Goal: Task Accomplishment & Management: Complete application form

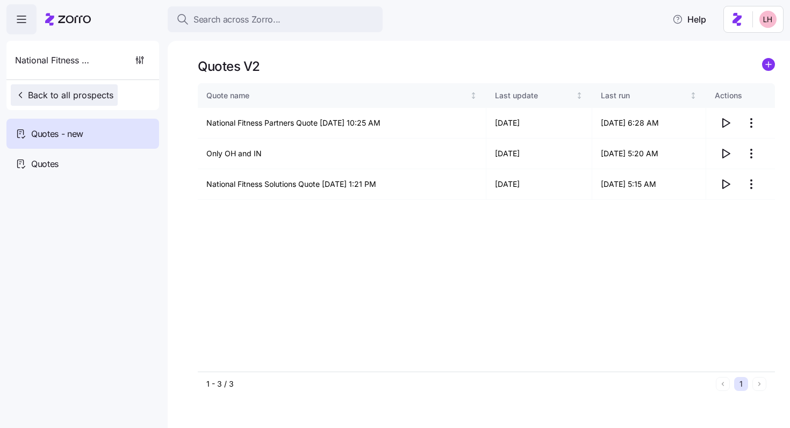
click at [100, 91] on span "Back to all prospects" at bounding box center [64, 95] width 98 height 13
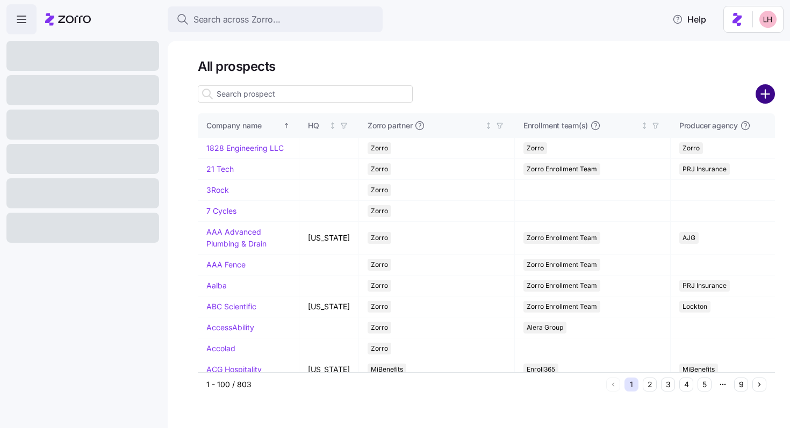
click at [772, 96] on circle "add icon" at bounding box center [765, 94] width 18 height 18
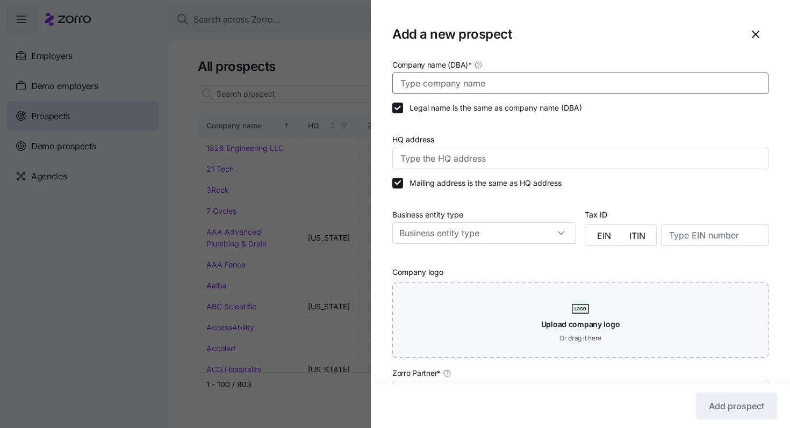
click at [468, 92] on input "Company name (DBA) *" at bounding box center [580, 83] width 376 height 21
click at [425, 43] on div "Add a new prospect" at bounding box center [580, 34] width 376 height 26
drag, startPoint x: 748, startPoint y: 35, endPoint x: 705, endPoint y: 43, distance: 43.6
click at [705, 43] on div "Add a new prospect" at bounding box center [580, 34] width 376 height 26
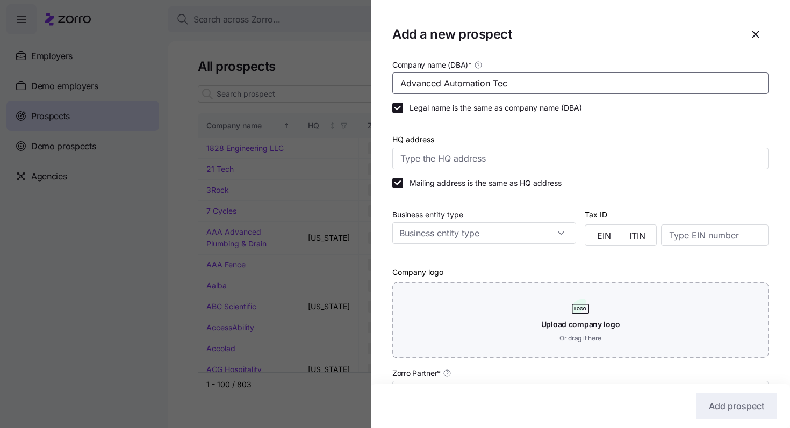
click at [474, 82] on input "Advanced Automation Tec" at bounding box center [580, 83] width 376 height 21
click at [547, 88] on input "Advanced Automation Tec" at bounding box center [580, 83] width 376 height 21
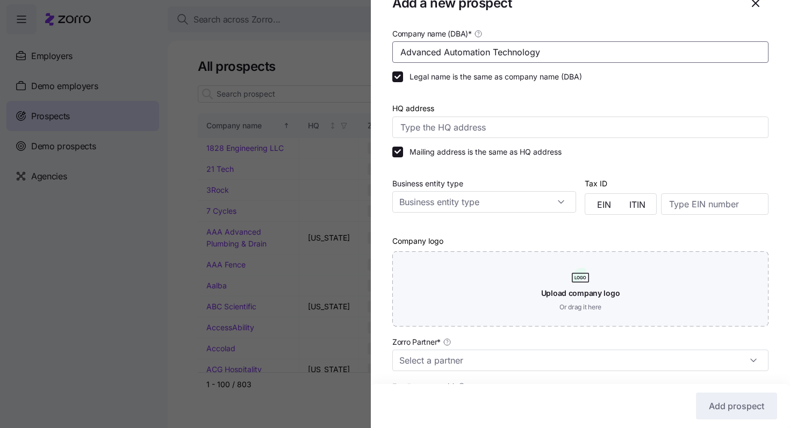
scroll to position [92, 0]
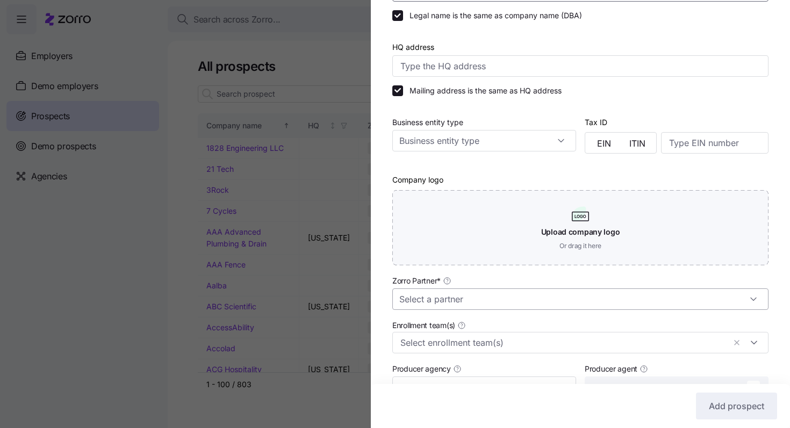
type input "Advanced Automation Technology"
click at [496, 301] on input "Zorro Partner *" at bounding box center [580, 298] width 376 height 21
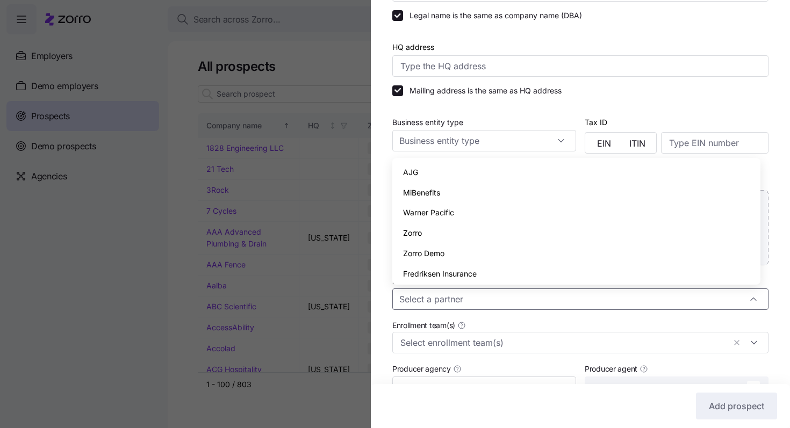
click at [429, 226] on div "Zorro" at bounding box center [575, 233] width 359 height 20
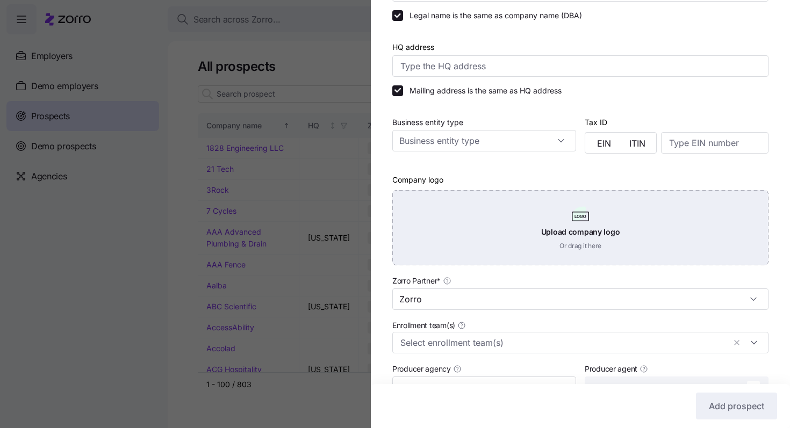
type input "Zorro"
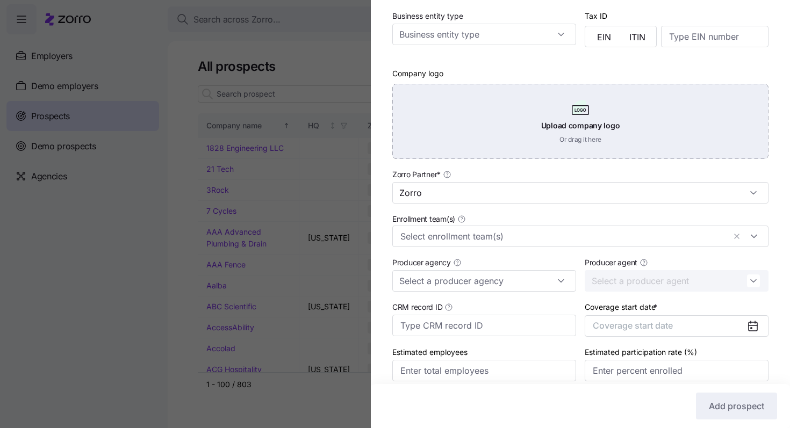
scroll to position [245, 0]
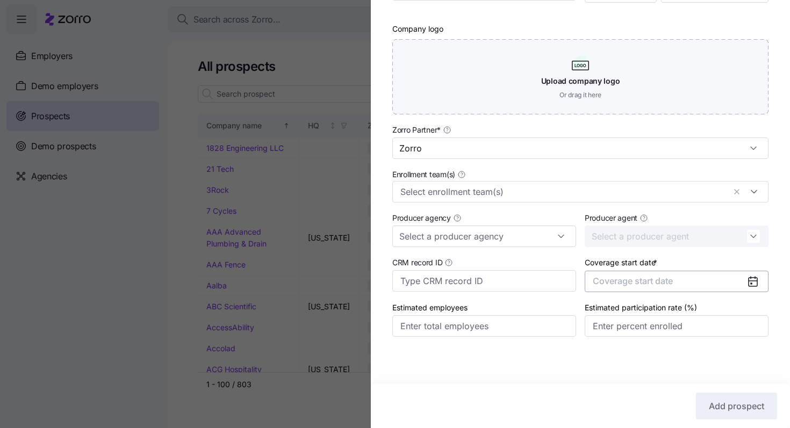
click at [675, 285] on button "Coverage start date" at bounding box center [676, 281] width 184 height 21
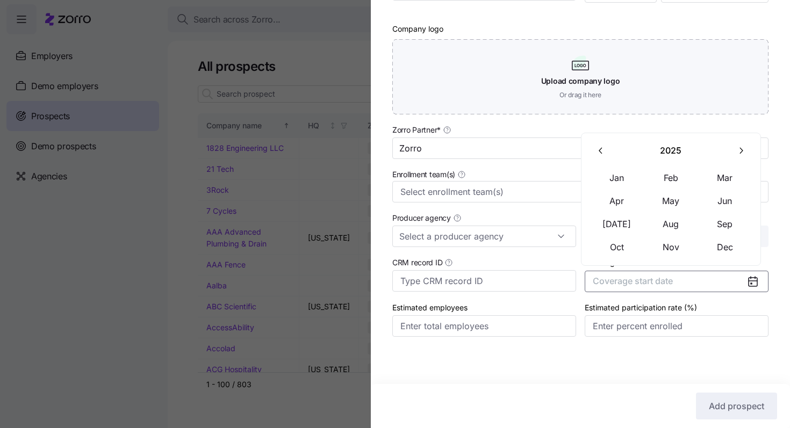
click at [737, 150] on icon "button" at bounding box center [740, 151] width 10 height 10
click at [628, 174] on button "Jan" at bounding box center [617, 178] width 54 height 23
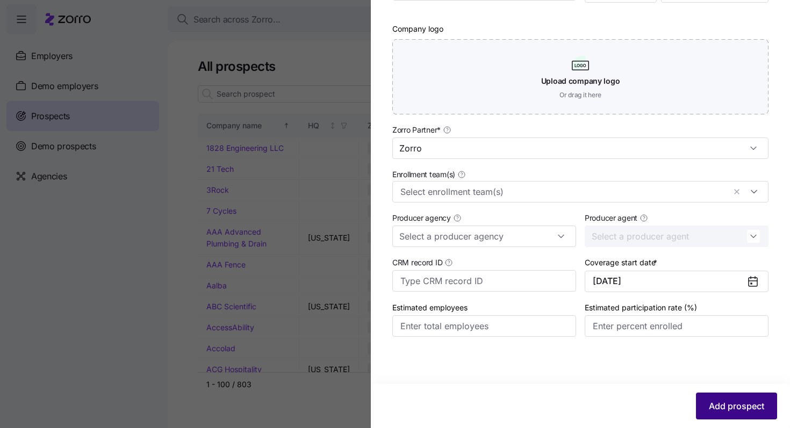
click at [723, 405] on span "Add prospect" at bounding box center [735, 406] width 55 height 13
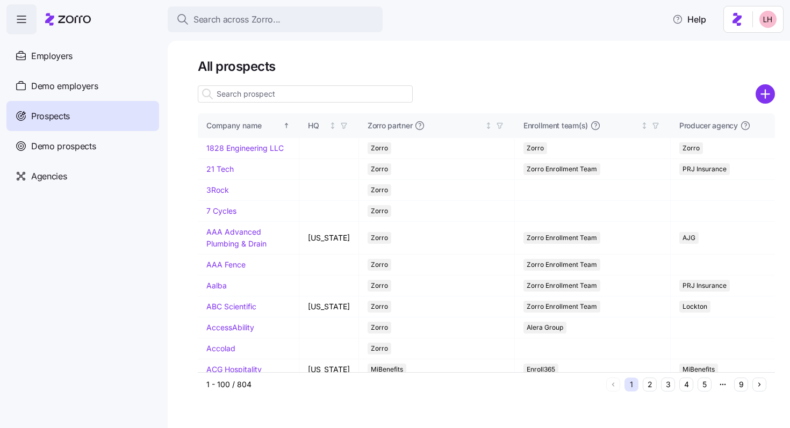
click at [307, 100] on input at bounding box center [305, 93] width 215 height 17
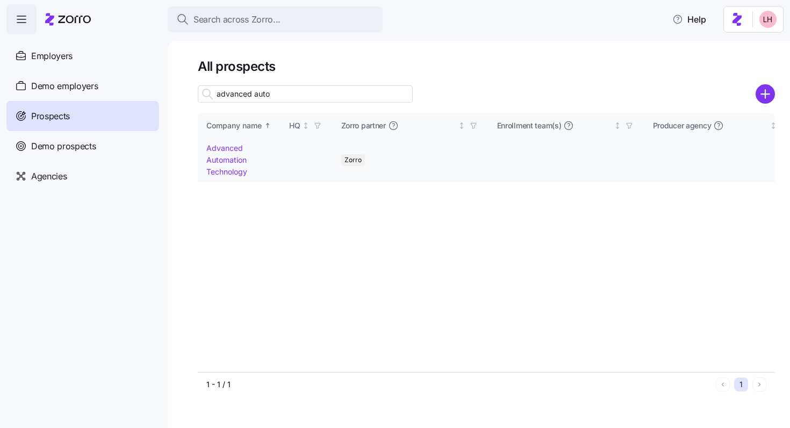
click at [265, 96] on input "advanced auto" at bounding box center [305, 93] width 215 height 17
type input "advanced auto"
click at [231, 157] on link "Advanced Automation Technology" at bounding box center [226, 159] width 41 height 32
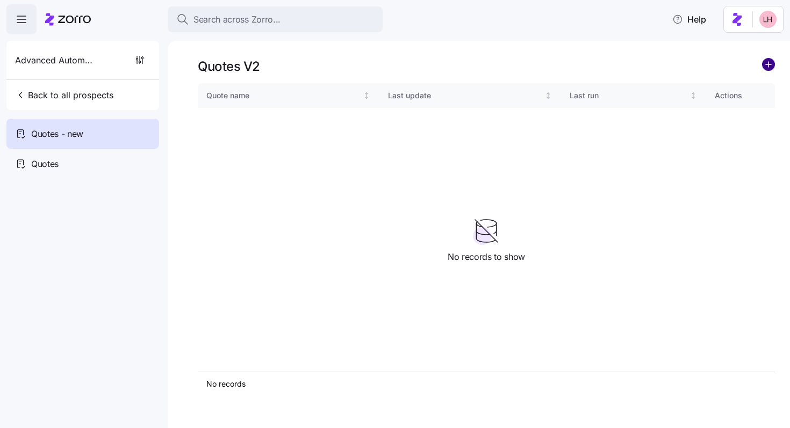
click at [768, 68] on circle "add icon" at bounding box center [768, 65] width 12 height 12
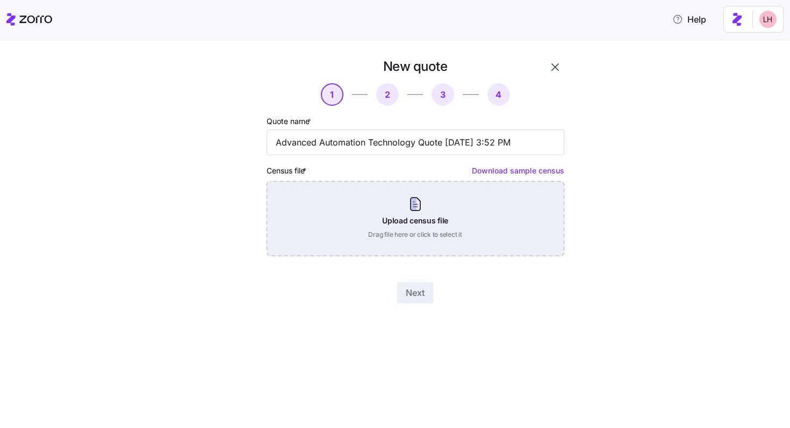
click at [457, 193] on div "Upload census file Drag file here or click to select it" at bounding box center [415, 218] width 298 height 75
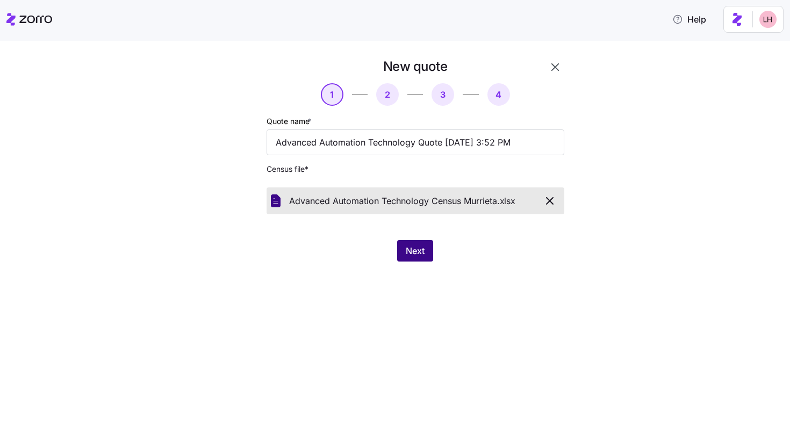
click at [402, 249] on button "Next" at bounding box center [415, 250] width 36 height 21
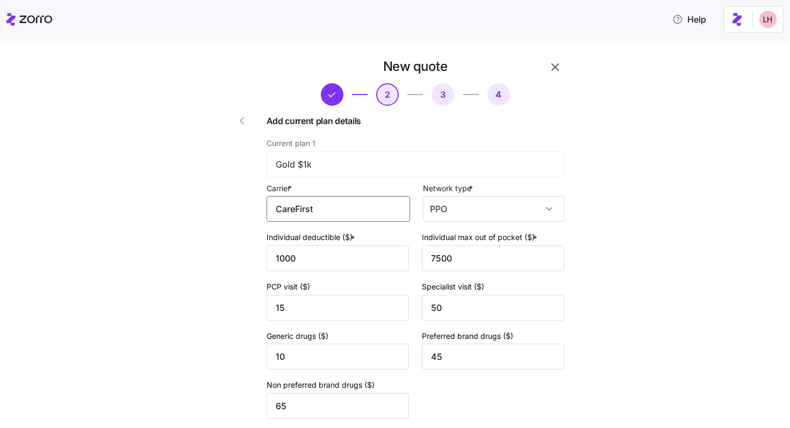
click at [350, 218] on input "CareFirst" at bounding box center [337, 209] width 143 height 26
click at [348, 235] on span "CareFirst BlueCross BlueShield" at bounding box center [337, 248] width 117 height 27
type input "CareFirst BlueCross BlueShield"
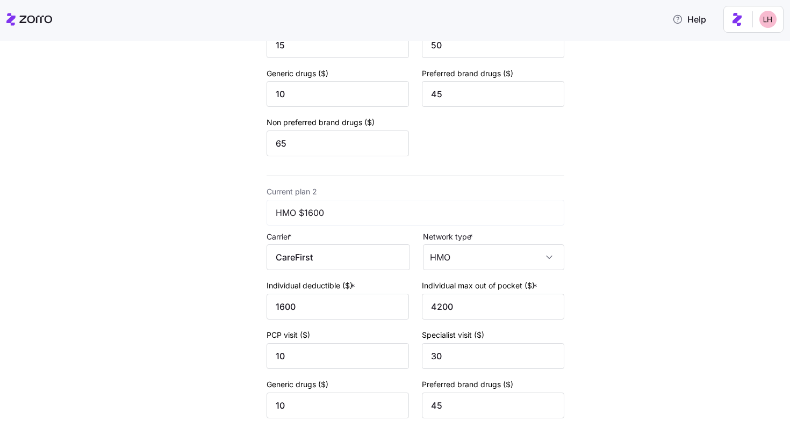
scroll to position [317, 0]
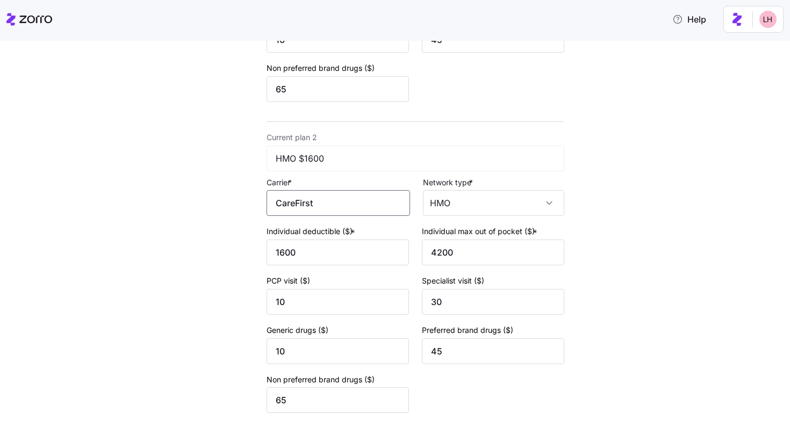
click at [325, 216] on input "CareFirst" at bounding box center [337, 203] width 143 height 26
click at [325, 231] on span "CareFirst BlueCross BlueShield" at bounding box center [337, 244] width 117 height 27
type input "CareFirst BlueCross BlueShield"
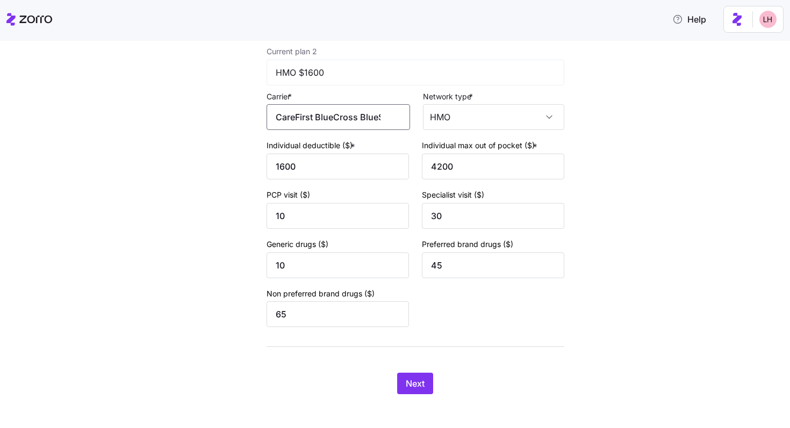
scroll to position [411, 0]
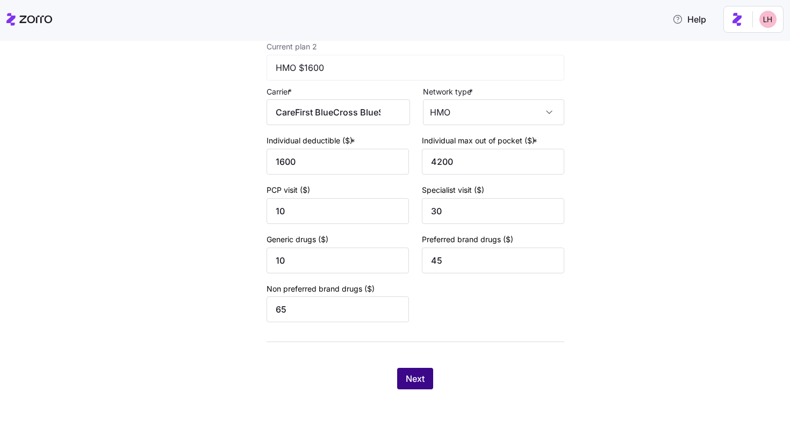
click at [420, 376] on span "Next" at bounding box center [415, 378] width 19 height 13
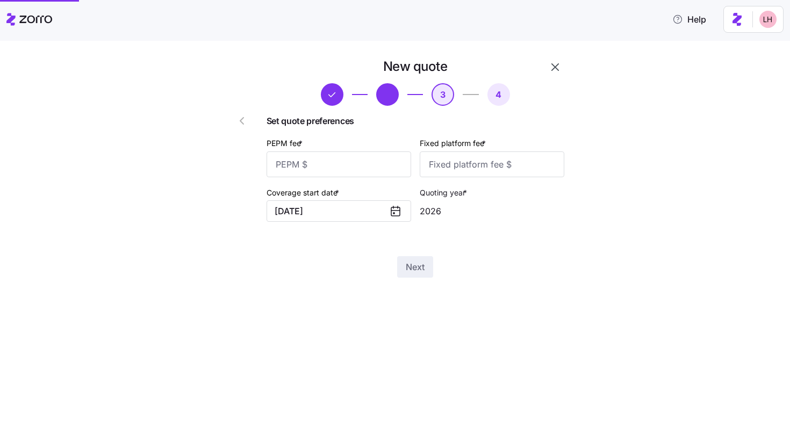
scroll to position [0, 0]
click at [335, 170] on input "PEPM fee *" at bounding box center [338, 164] width 144 height 26
type input "0"
type input "1080"
click at [424, 271] on span "Next" at bounding box center [415, 266] width 19 height 13
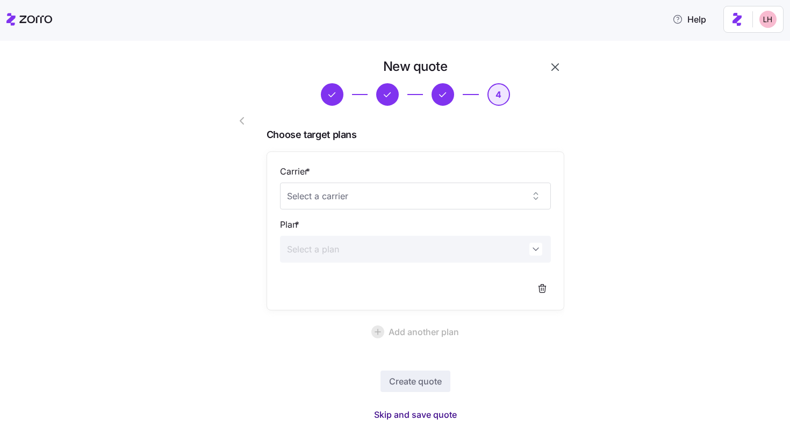
click at [425, 415] on span "Skip and save quote" at bounding box center [415, 414] width 83 height 13
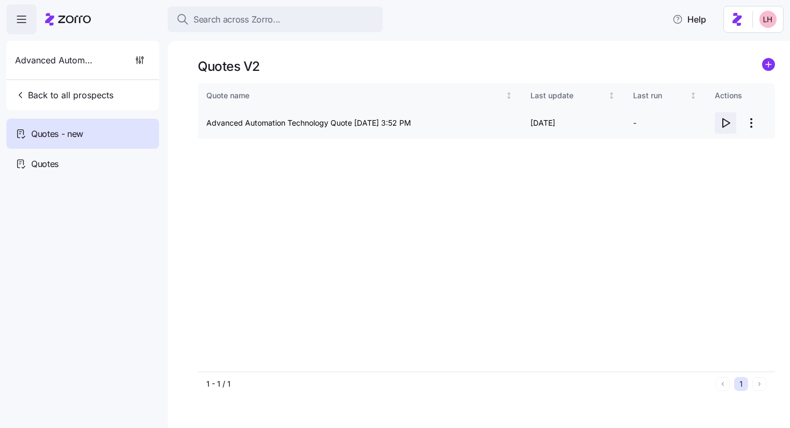
click at [725, 123] on icon "button" at bounding box center [725, 123] width 13 height 13
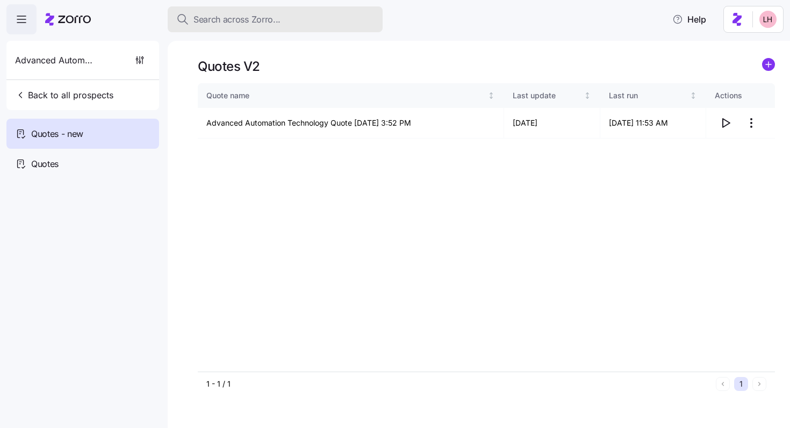
click at [272, 16] on span "Search across Zorro..." at bounding box center [236, 19] width 87 height 13
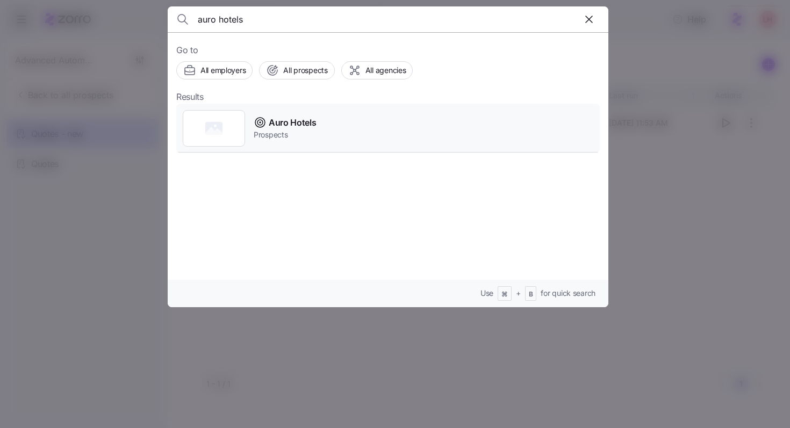
type input "auro hotels"
click at [365, 116] on div "Auro Hotels Prospects" at bounding box center [387, 128] width 423 height 49
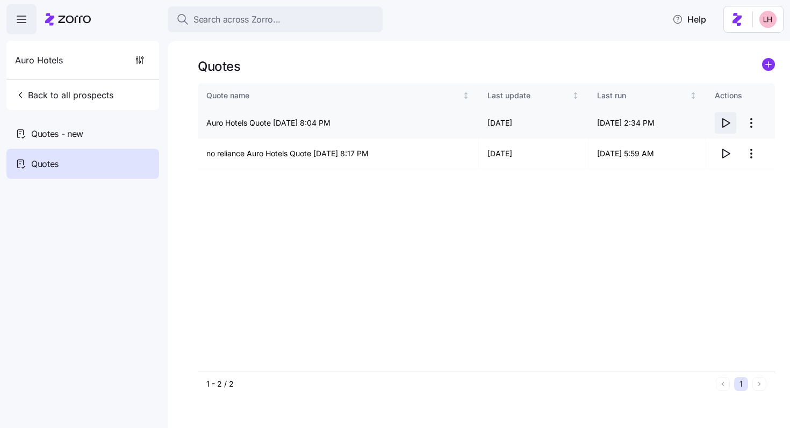
click at [727, 122] on icon "button" at bounding box center [725, 123] width 13 height 13
click at [724, 151] on icon "button" at bounding box center [725, 153] width 13 height 13
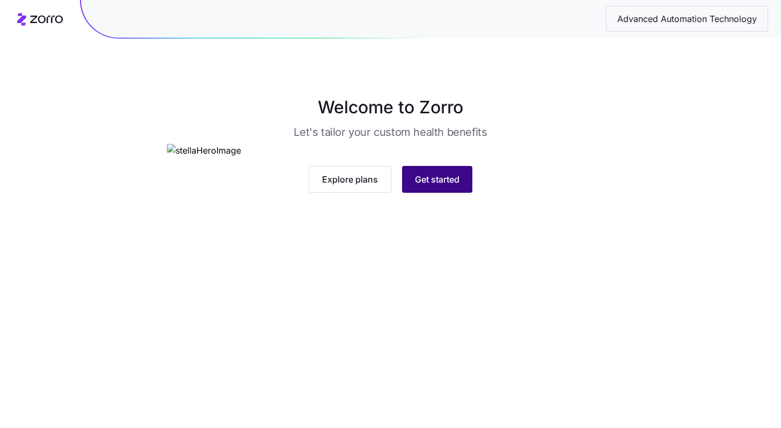
click at [469, 193] on button "Get started" at bounding box center [437, 179] width 70 height 27
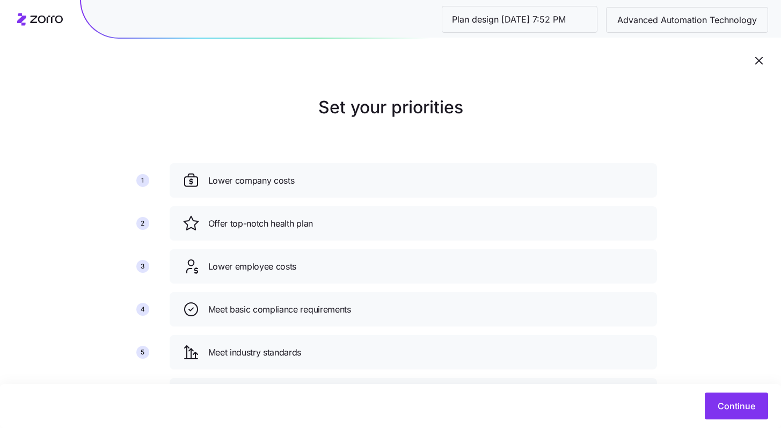
drag, startPoint x: 728, startPoint y: 408, endPoint x: 721, endPoint y: 392, distance: 17.8
click at [729, 408] on span "Continue" at bounding box center [737, 406] width 38 height 13
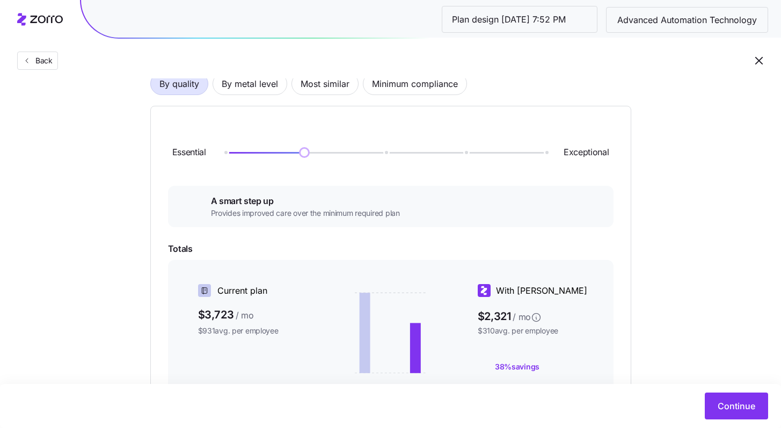
scroll to position [38, 0]
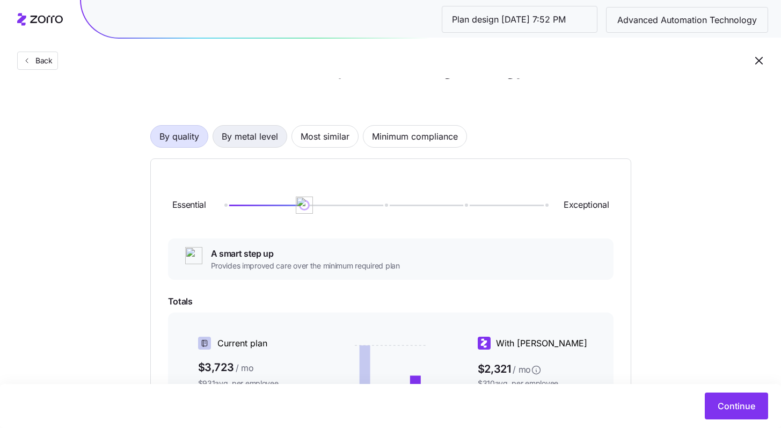
click at [274, 134] on span "By metal level" at bounding box center [250, 136] width 56 height 21
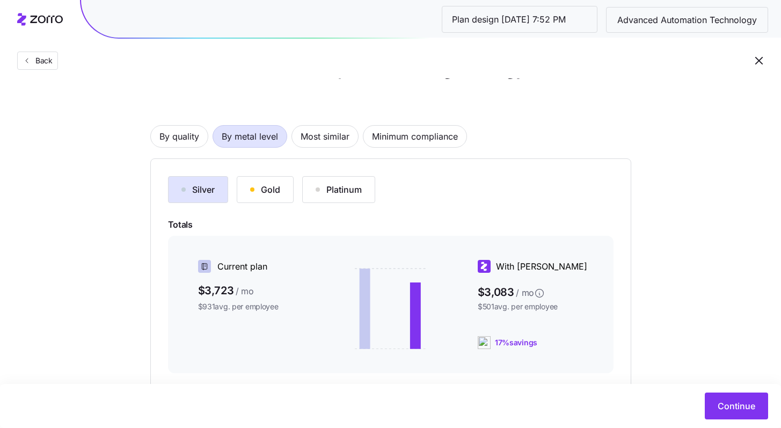
click at [278, 191] on div "Gold" at bounding box center [265, 189] width 30 height 13
click at [336, 198] on button "Platinum" at bounding box center [338, 189] width 73 height 27
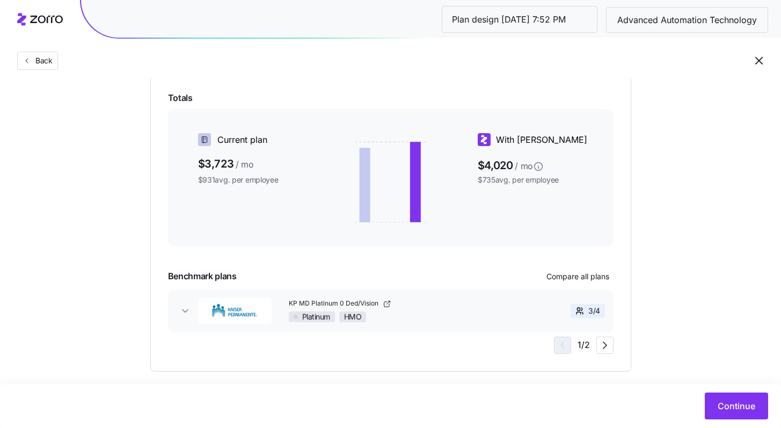
scroll to position [177, 0]
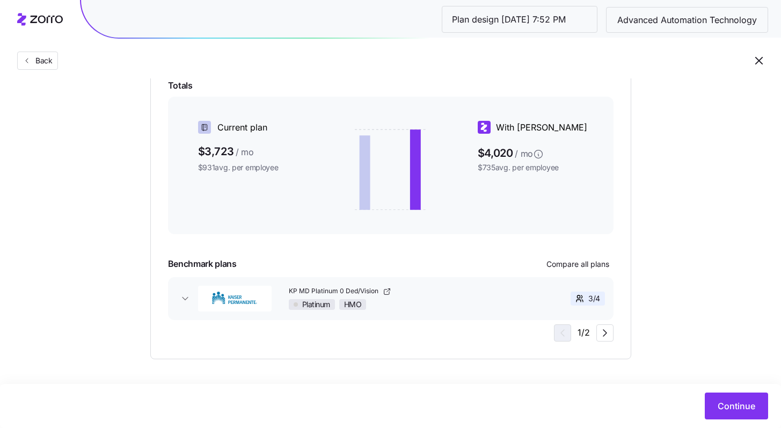
click at [525, 288] on div "3 / 4" at bounding box center [566, 298] width 86 height 23
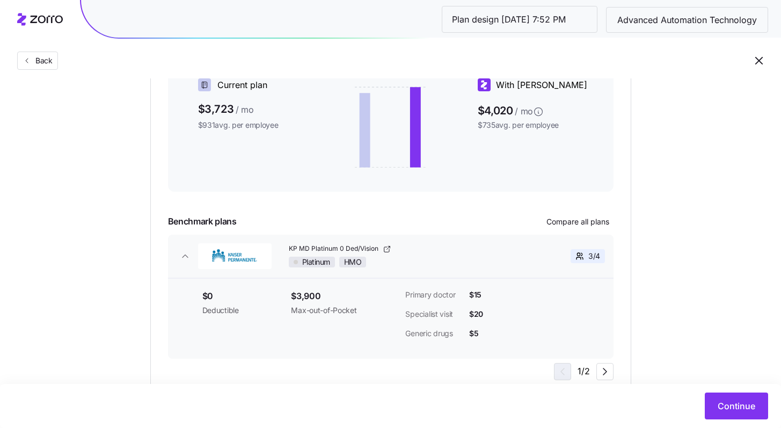
scroll to position [236, 0]
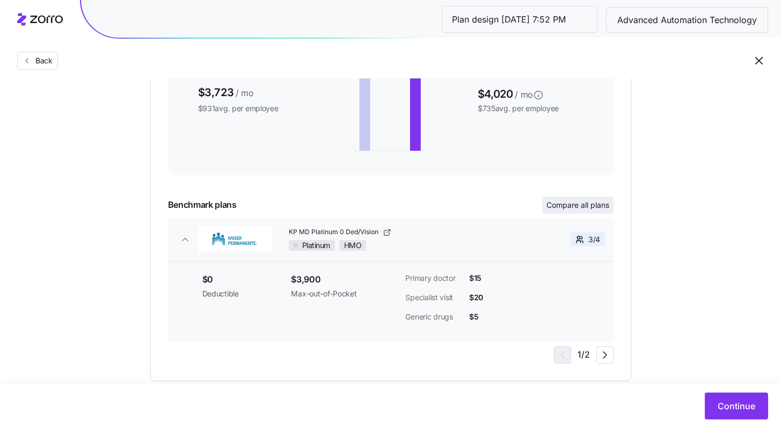
click at [585, 207] on span "Compare all plans" at bounding box center [578, 205] width 63 height 11
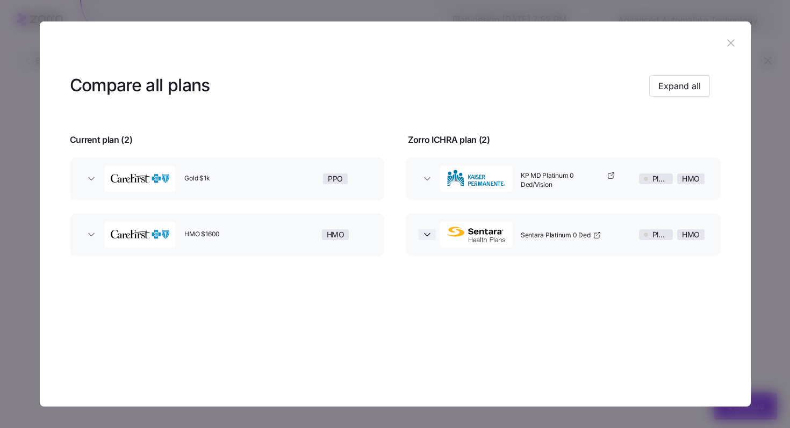
click at [429, 239] on icon "button" at bounding box center [427, 234] width 11 height 11
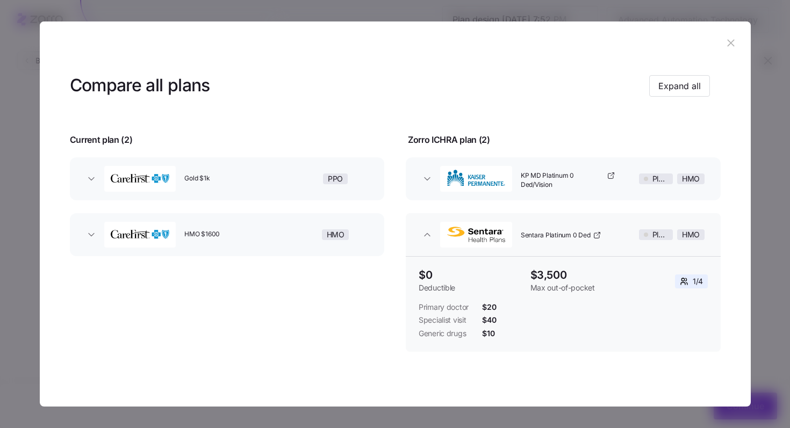
click at [731, 37] on button "button" at bounding box center [730, 42] width 17 height 17
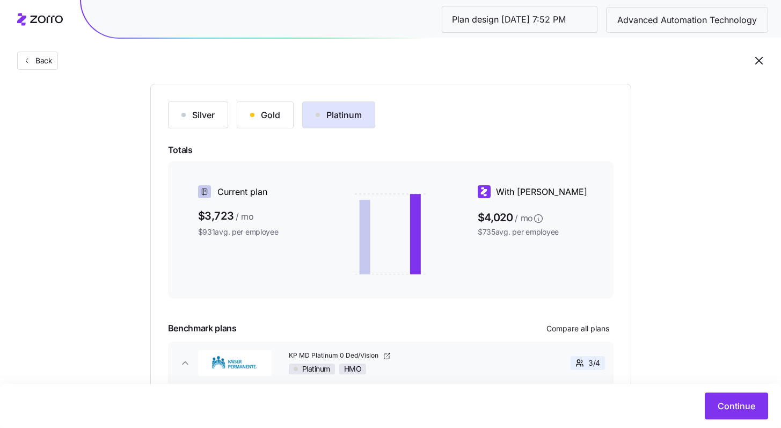
scroll to position [97, 0]
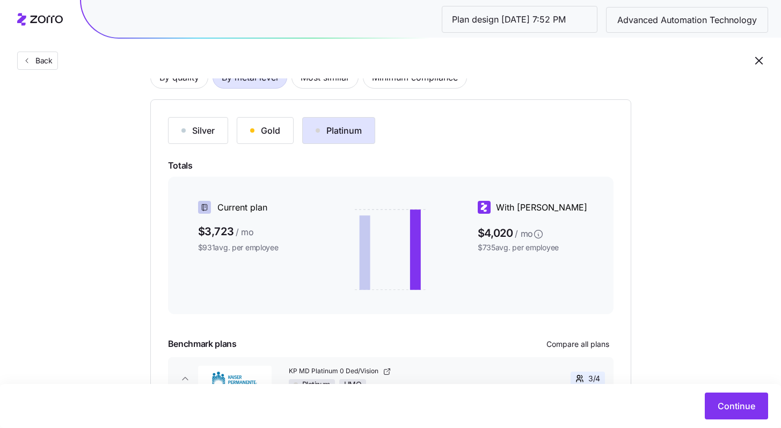
click at [280, 135] on button "Gold" at bounding box center [265, 130] width 57 height 27
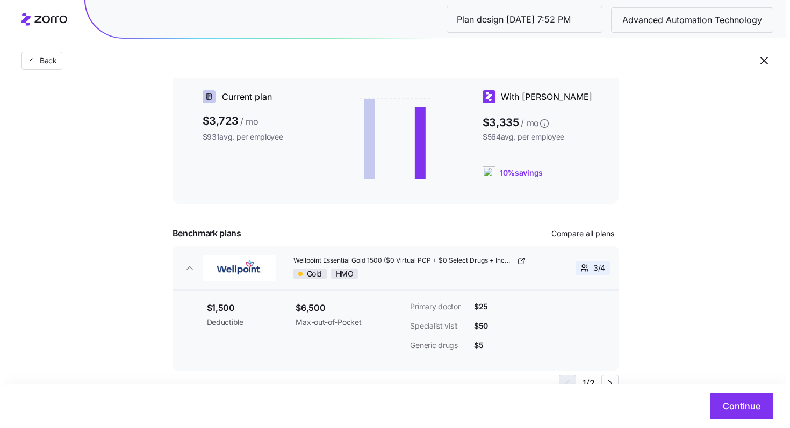
scroll to position [209, 0]
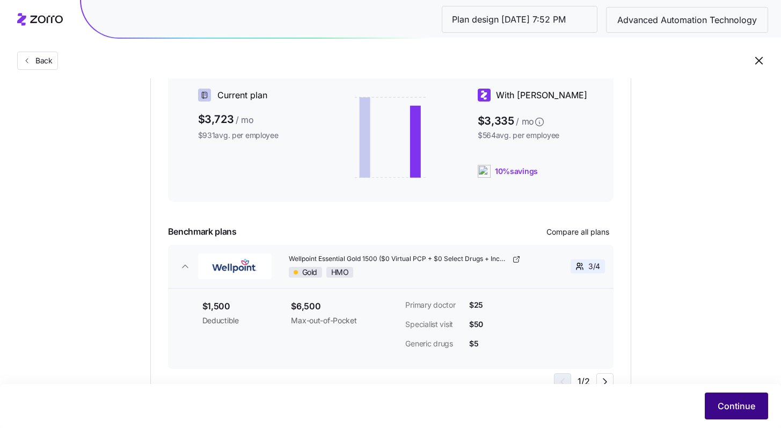
click at [750, 407] on span "Continue" at bounding box center [737, 406] width 38 height 13
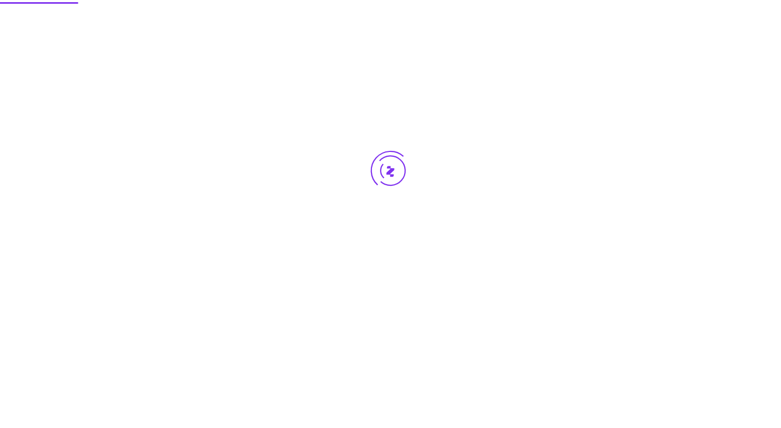
scroll to position [0, 0]
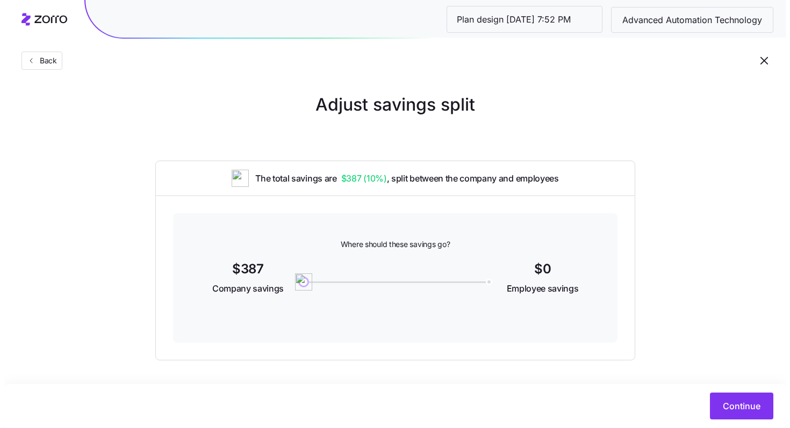
scroll to position [4, 0]
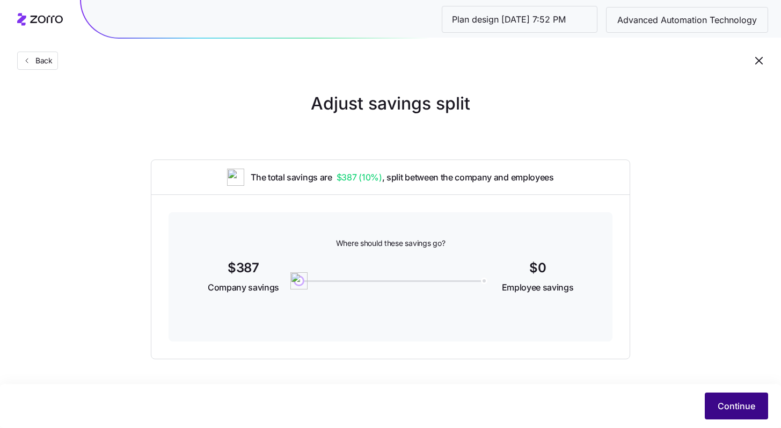
click at [732, 397] on button "Continue" at bounding box center [736, 406] width 63 height 27
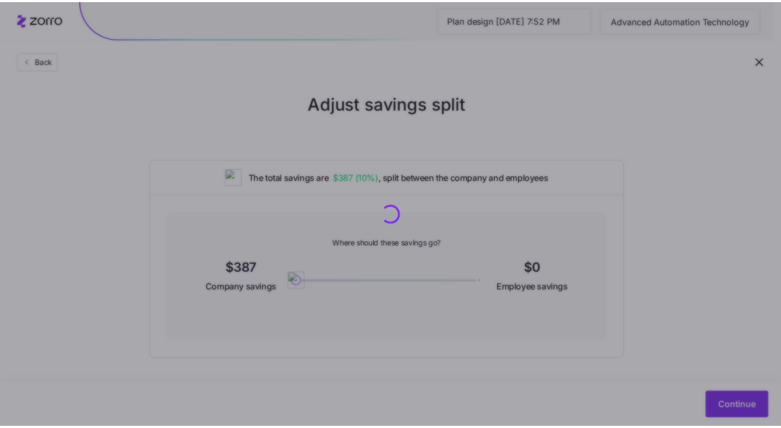
scroll to position [0, 0]
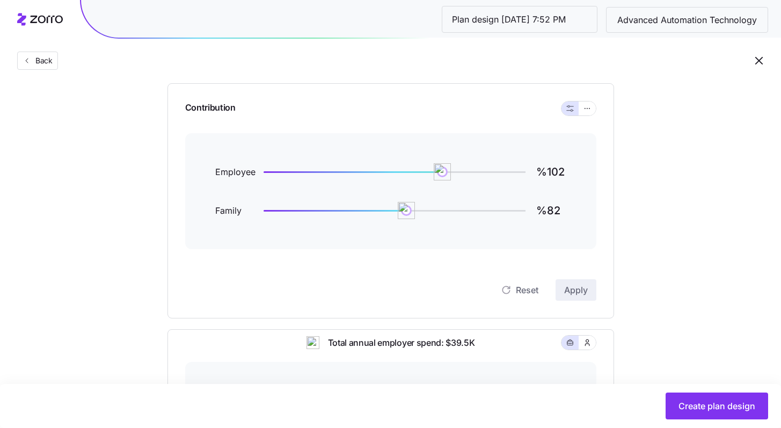
scroll to position [84, 0]
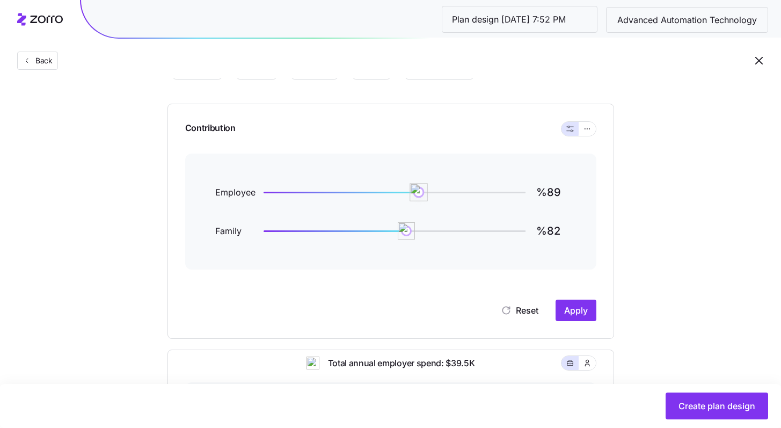
type input "%88"
drag, startPoint x: 443, startPoint y: 192, endPoint x: 417, endPoint y: 191, distance: 25.8
click at [417, 191] on img at bounding box center [417, 192] width 18 height 18
type input "%57"
drag, startPoint x: 408, startPoint y: 231, endPoint x: 364, endPoint y: 231, distance: 44.0
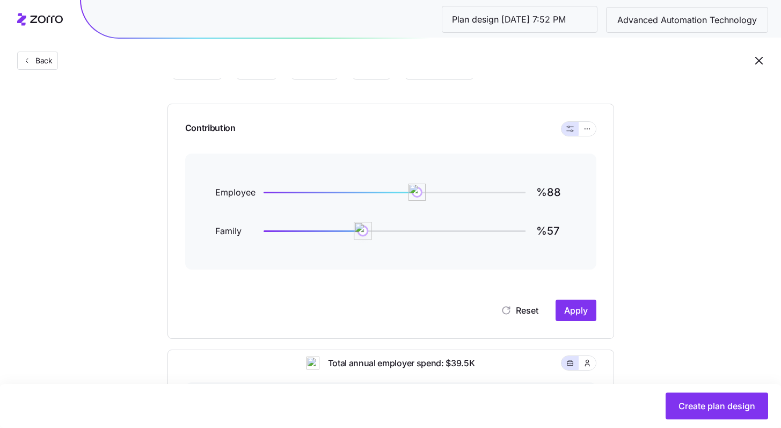
click at [364, 231] on img at bounding box center [363, 231] width 18 height 18
click at [574, 311] on span "Apply" at bounding box center [576, 310] width 24 height 13
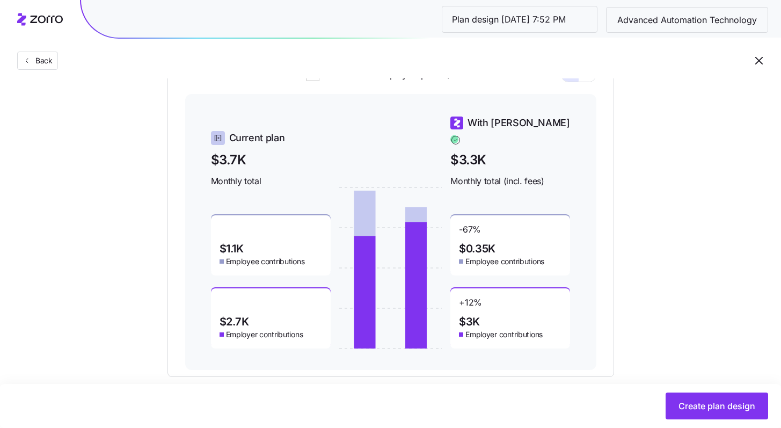
scroll to position [12, 0]
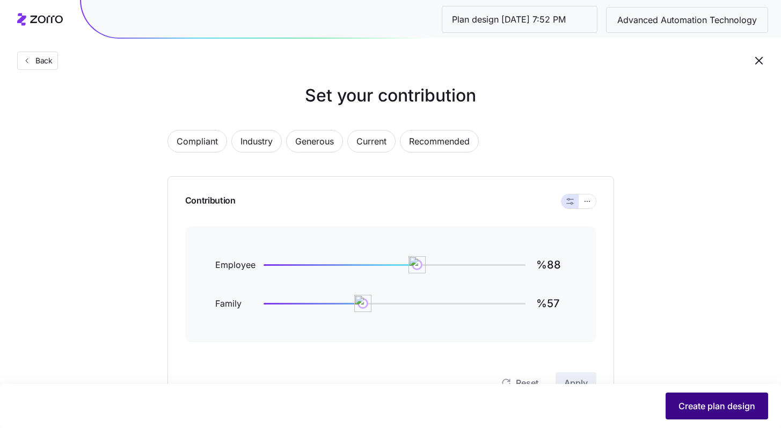
click at [713, 399] on button "Create plan design" at bounding box center [717, 406] width 103 height 27
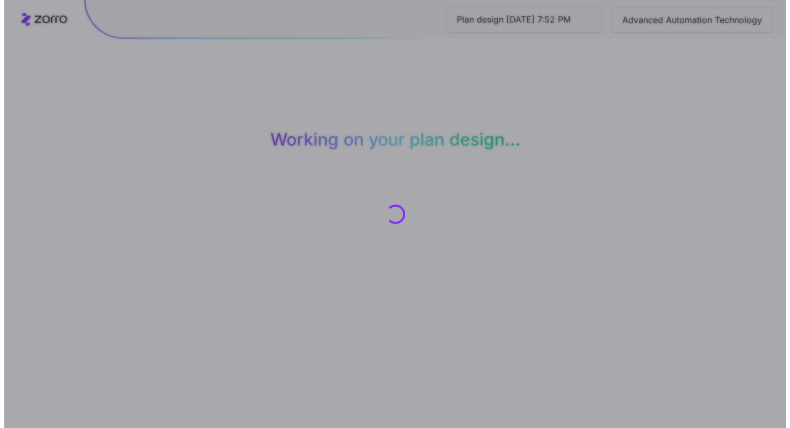
scroll to position [0, 0]
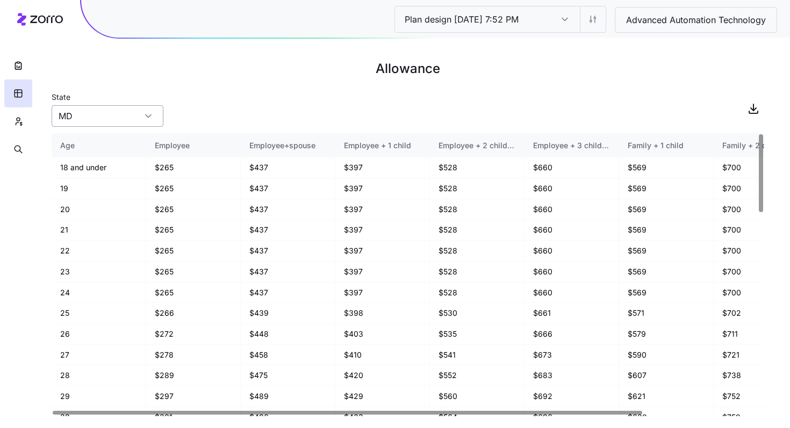
click at [80, 118] on input "MD" at bounding box center [108, 115] width 112 height 21
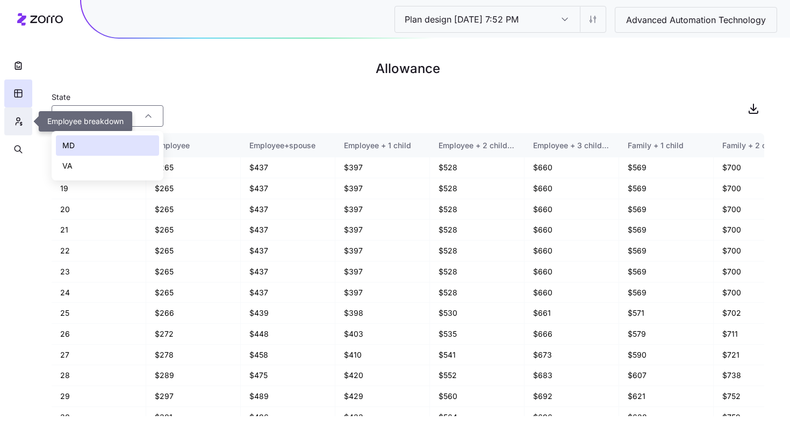
click at [26, 127] on button "button" at bounding box center [18, 121] width 28 height 28
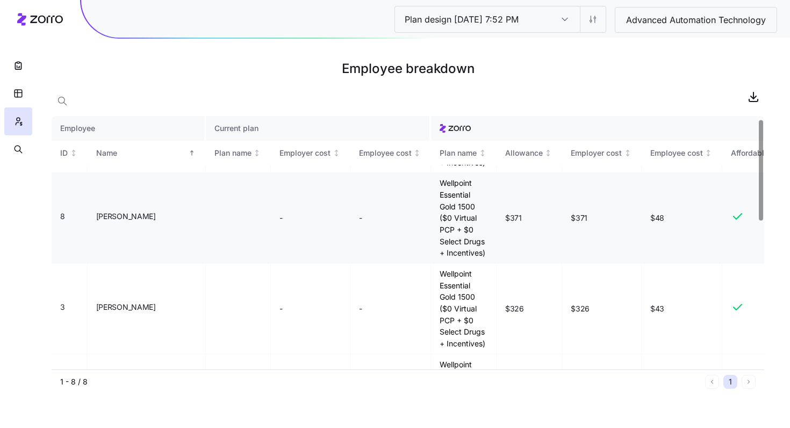
scroll to position [84, 0]
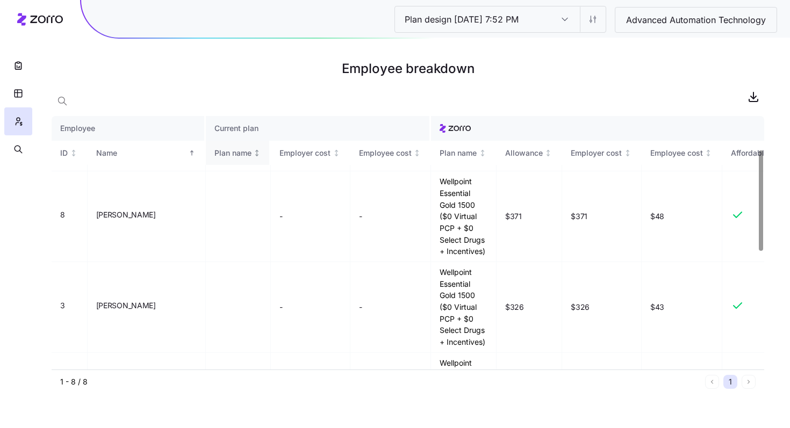
click at [214, 156] on div "Plan name" at bounding box center [232, 153] width 37 height 12
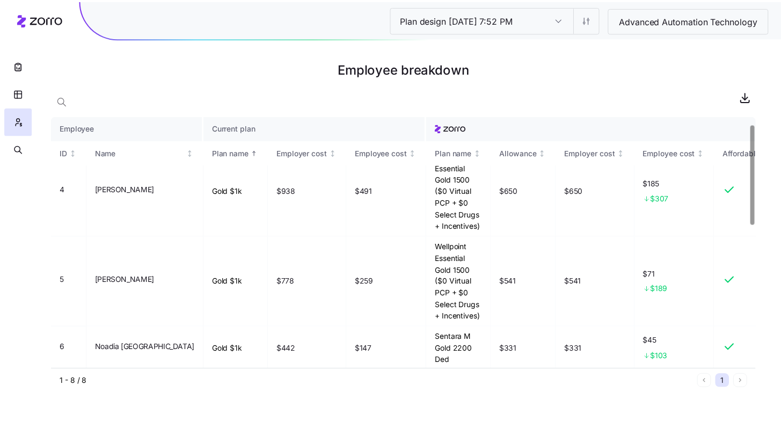
scroll to position [0, 0]
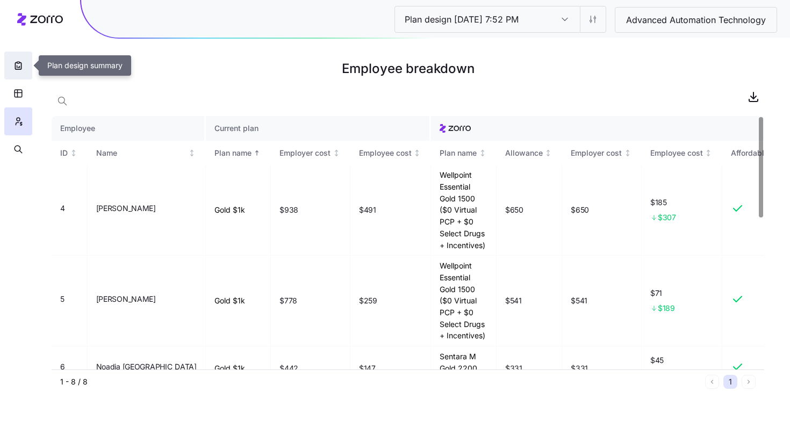
click at [15, 67] on icon "button" at bounding box center [18, 65] width 6 height 7
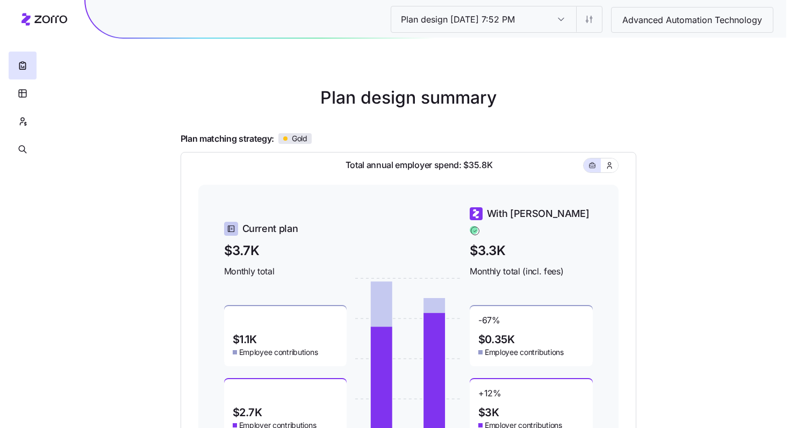
scroll to position [65, 0]
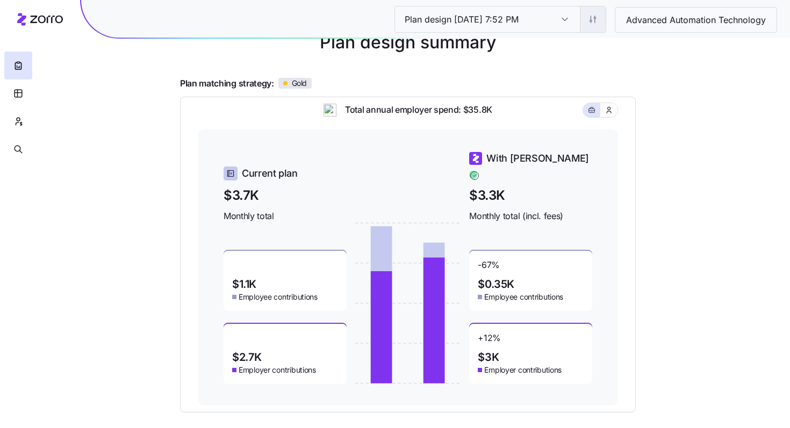
click at [584, 17] on html "Plan design 10/10/2025 7:52 PM Plan design 10/10/2025 7:52 PM Advanced Automati…" at bounding box center [395, 229] width 790 height 589
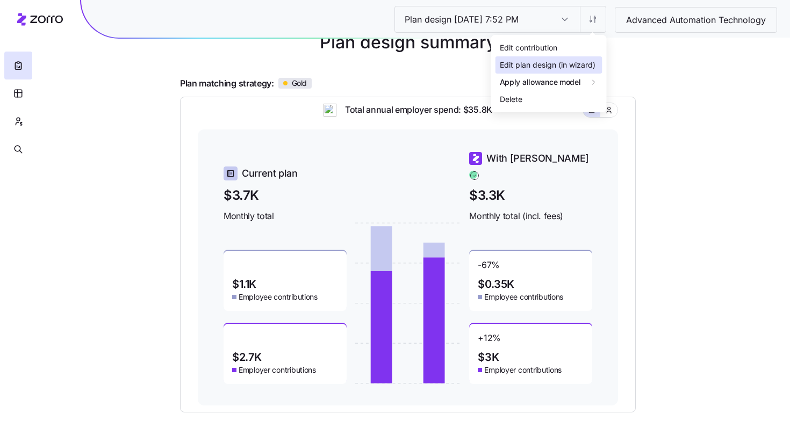
click at [564, 66] on div "Edit plan design (in wizard)" at bounding box center [548, 65] width 96 height 12
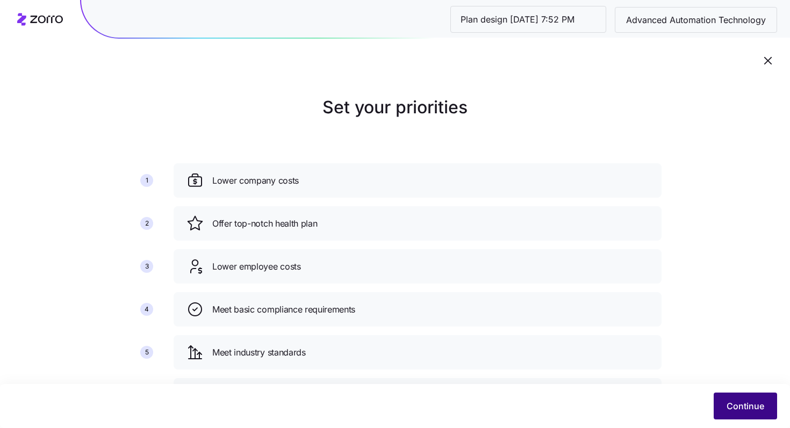
click at [733, 404] on span "Continue" at bounding box center [745, 406] width 38 height 13
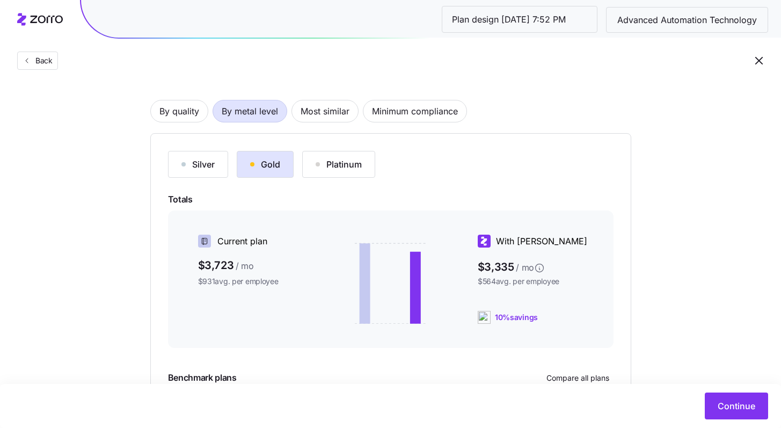
scroll to position [63, 0]
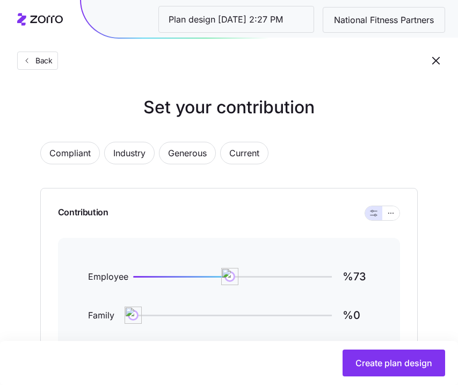
scroll to position [304, 0]
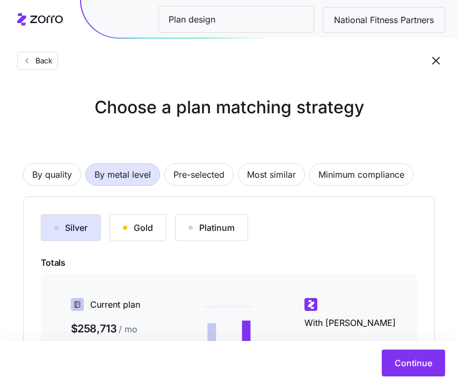
scroll to position [70, 0]
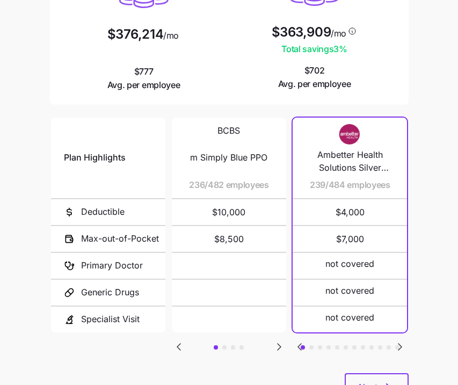
scroll to position [173, 0]
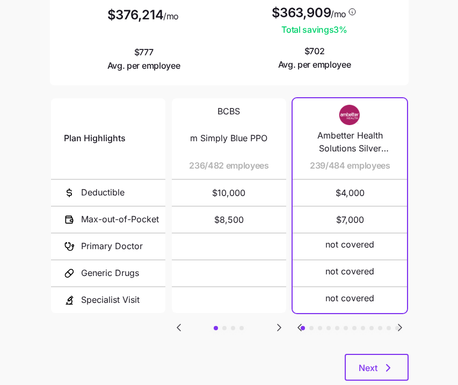
click at [241, 326] on button "button" at bounding box center [242, 328] width 4 height 4
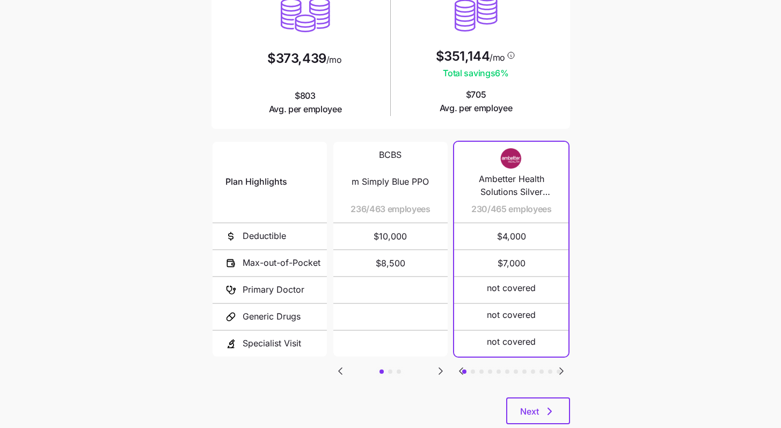
scroll to position [132, 0]
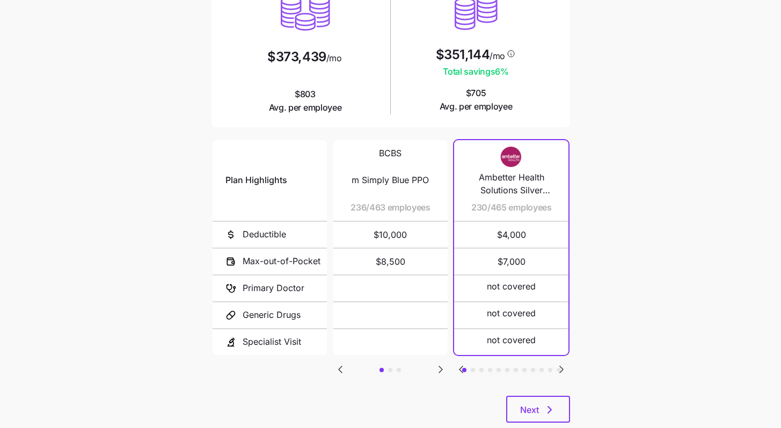
click at [439, 365] on icon "Go to next slide" at bounding box center [441, 369] width 13 height 13
click at [439, 364] on icon "Go to next slide" at bounding box center [441, 369] width 13 height 13
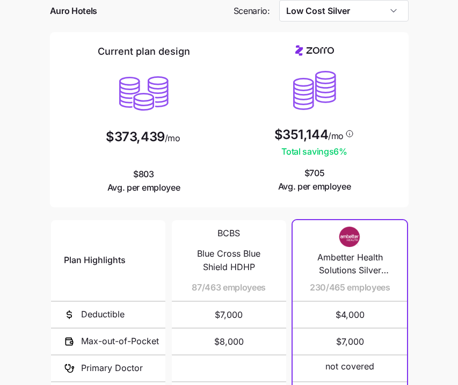
scroll to position [0, 0]
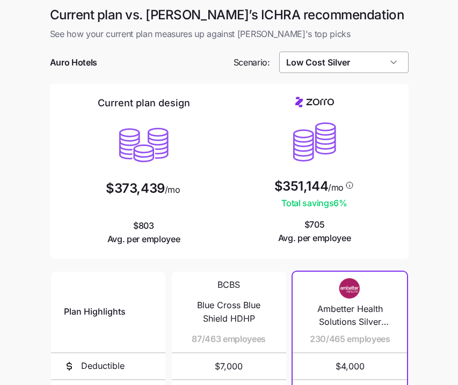
click at [349, 68] on input "Low Cost Silver" at bounding box center [343, 62] width 129 height 21
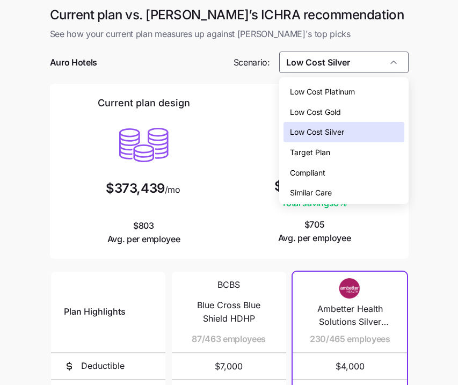
click at [341, 106] on span "Low Cost Gold" at bounding box center [315, 112] width 51 height 12
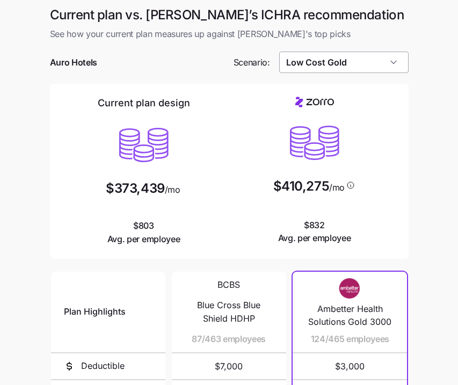
click at [356, 68] on input "Low Cost Gold" at bounding box center [343, 62] width 129 height 21
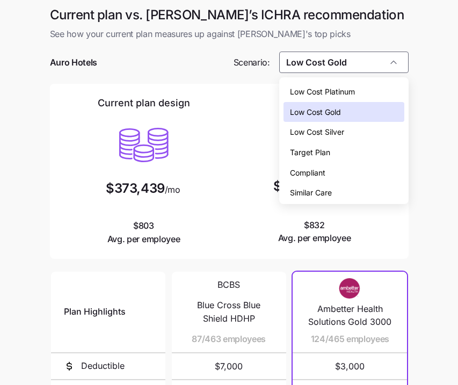
click at [341, 125] on div "Low Cost Silver" at bounding box center [344, 132] width 121 height 20
type input "Low Cost Silver"
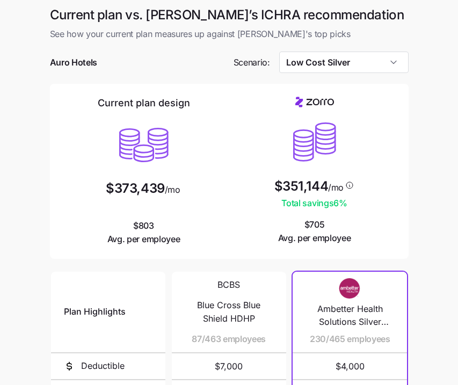
click at [380, 237] on div "$351,144 /mo Total savings 6 % $705 Avg. per employee" at bounding box center [315, 171] width 162 height 148
